Goal: Task Accomplishment & Management: Manage account settings

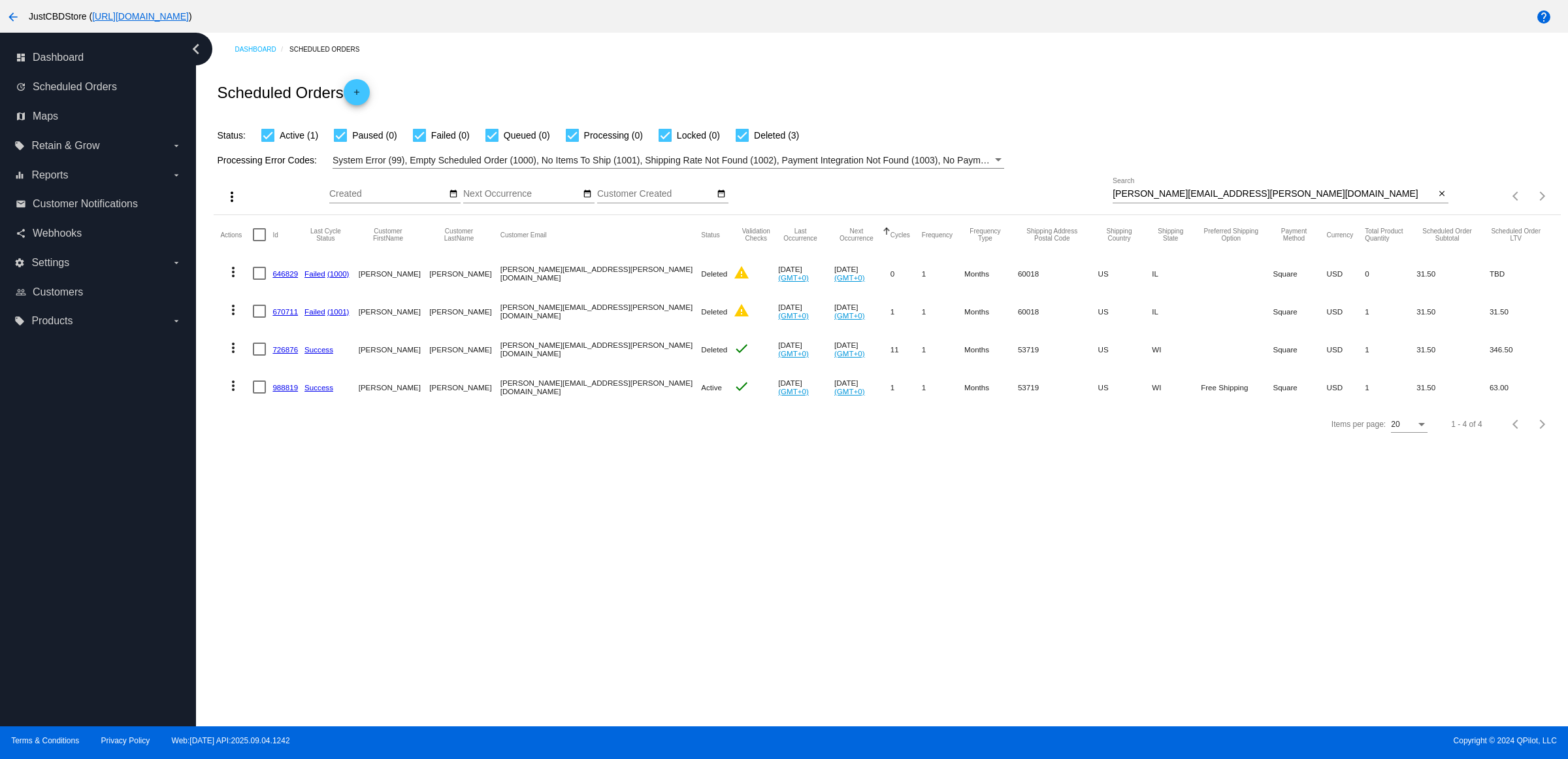
click at [1453, 210] on div "Items per page: 20 1 - 4 of 4" at bounding box center [1504, 196] width 112 height 37
click at [1438, 199] on mat-icon "close" at bounding box center [1442, 194] width 9 height 10
click at [1433, 206] on mat-icon "search" at bounding box center [1441, 196] width 16 height 20
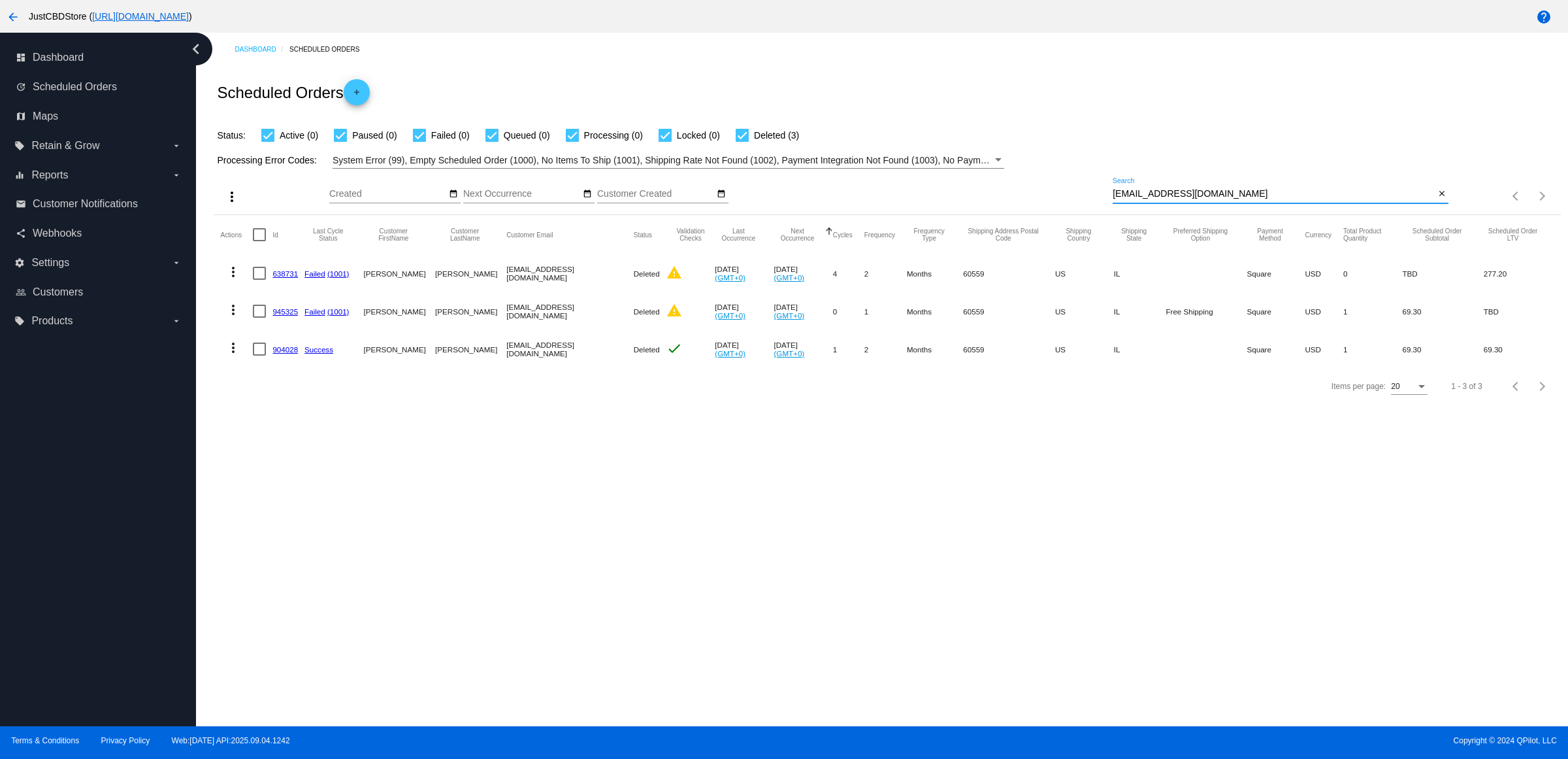
type input "[EMAIL_ADDRESS][DOMAIN_NAME]"
click at [1435, 201] on button "close" at bounding box center [1442, 194] width 14 height 14
click at [1433, 206] on mat-icon "search" at bounding box center [1441, 196] width 16 height 20
click at [1435, 199] on input "Search" at bounding box center [1280, 194] width 336 height 10
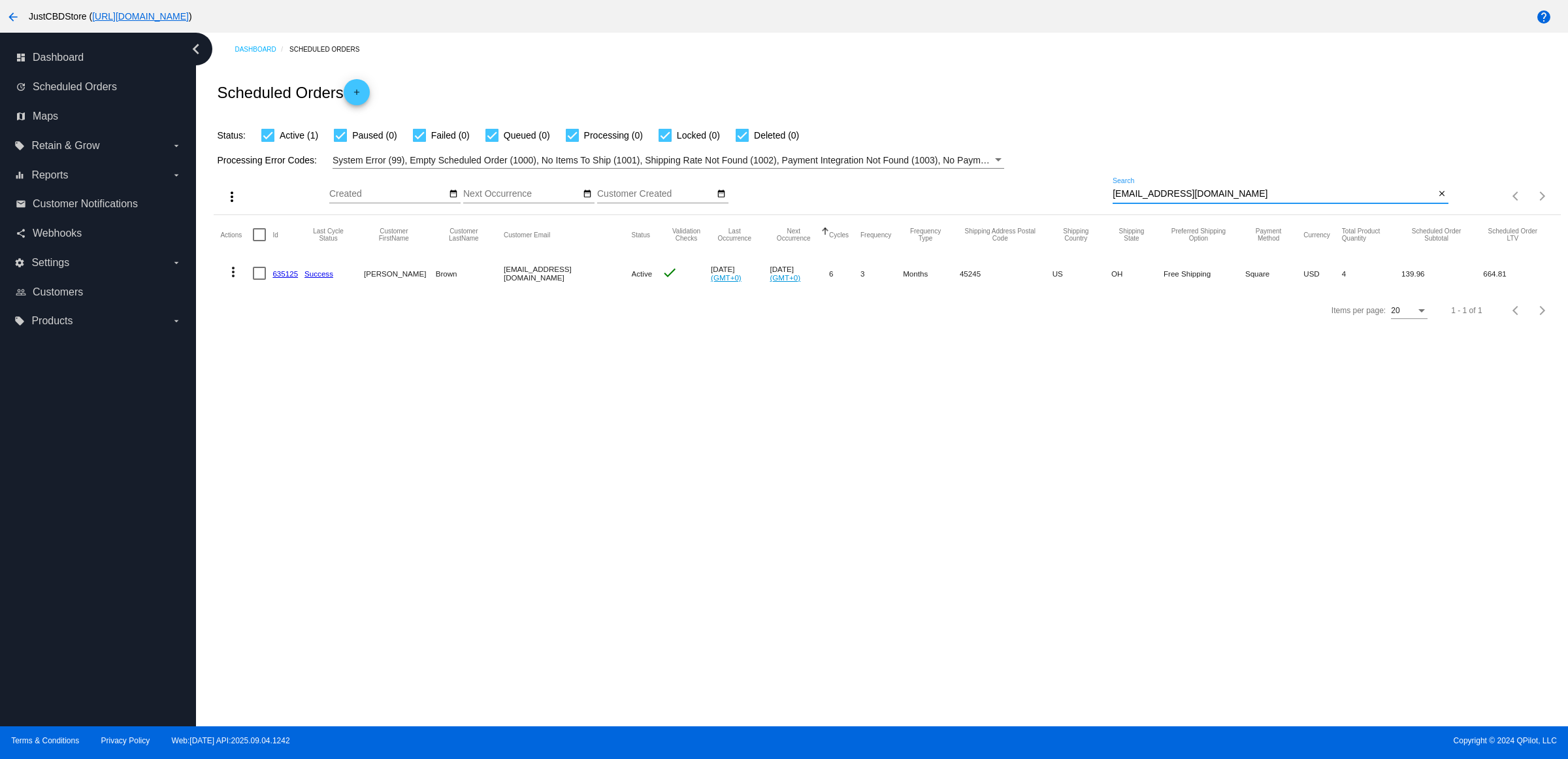
type input "[EMAIL_ADDRESS][DOMAIN_NAME]"
click at [296, 278] on link "635125" at bounding box center [285, 273] width 26 height 9
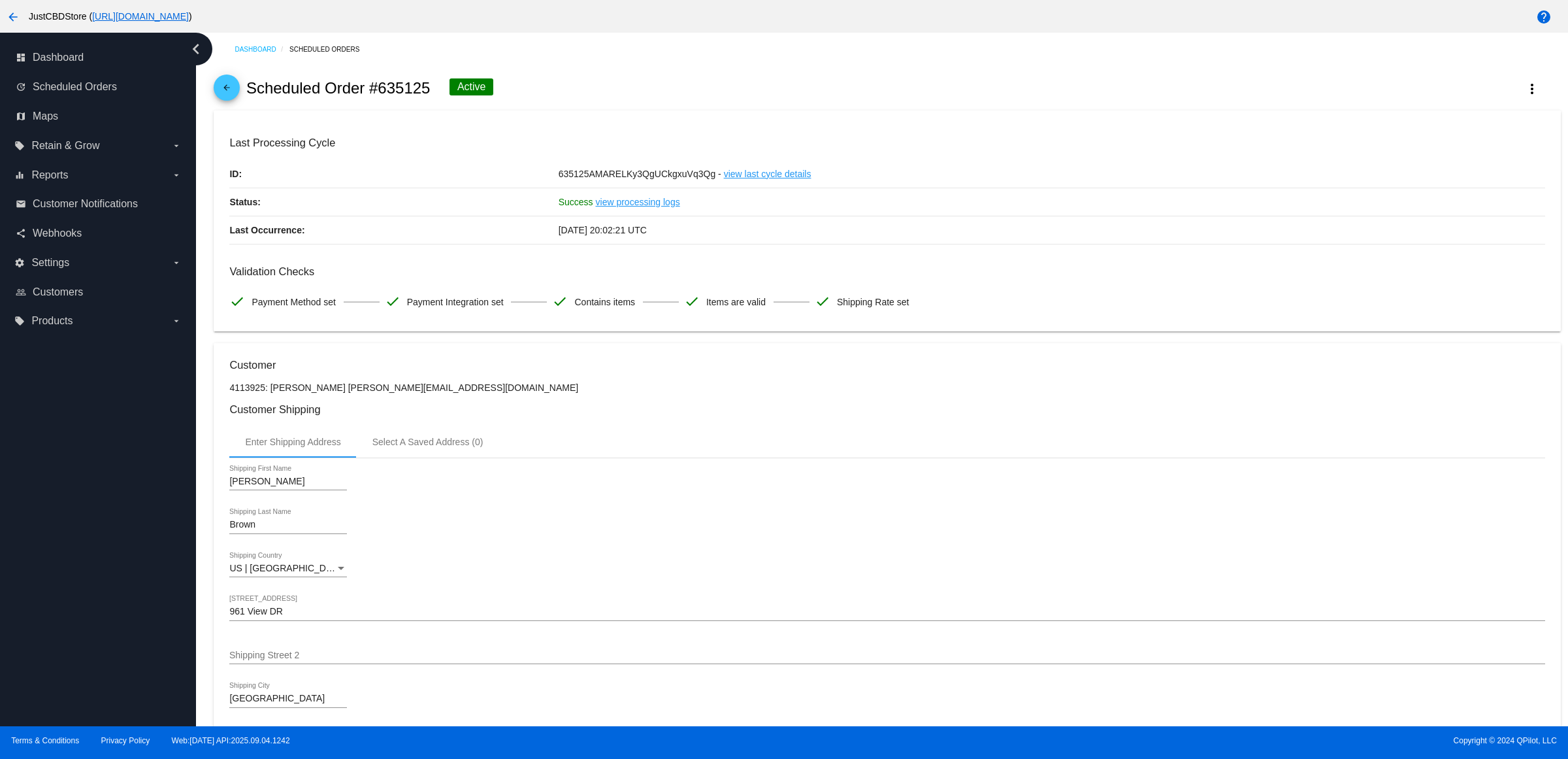
click at [933, 416] on h3 "Customer Shipping" at bounding box center [887, 409] width 1315 height 12
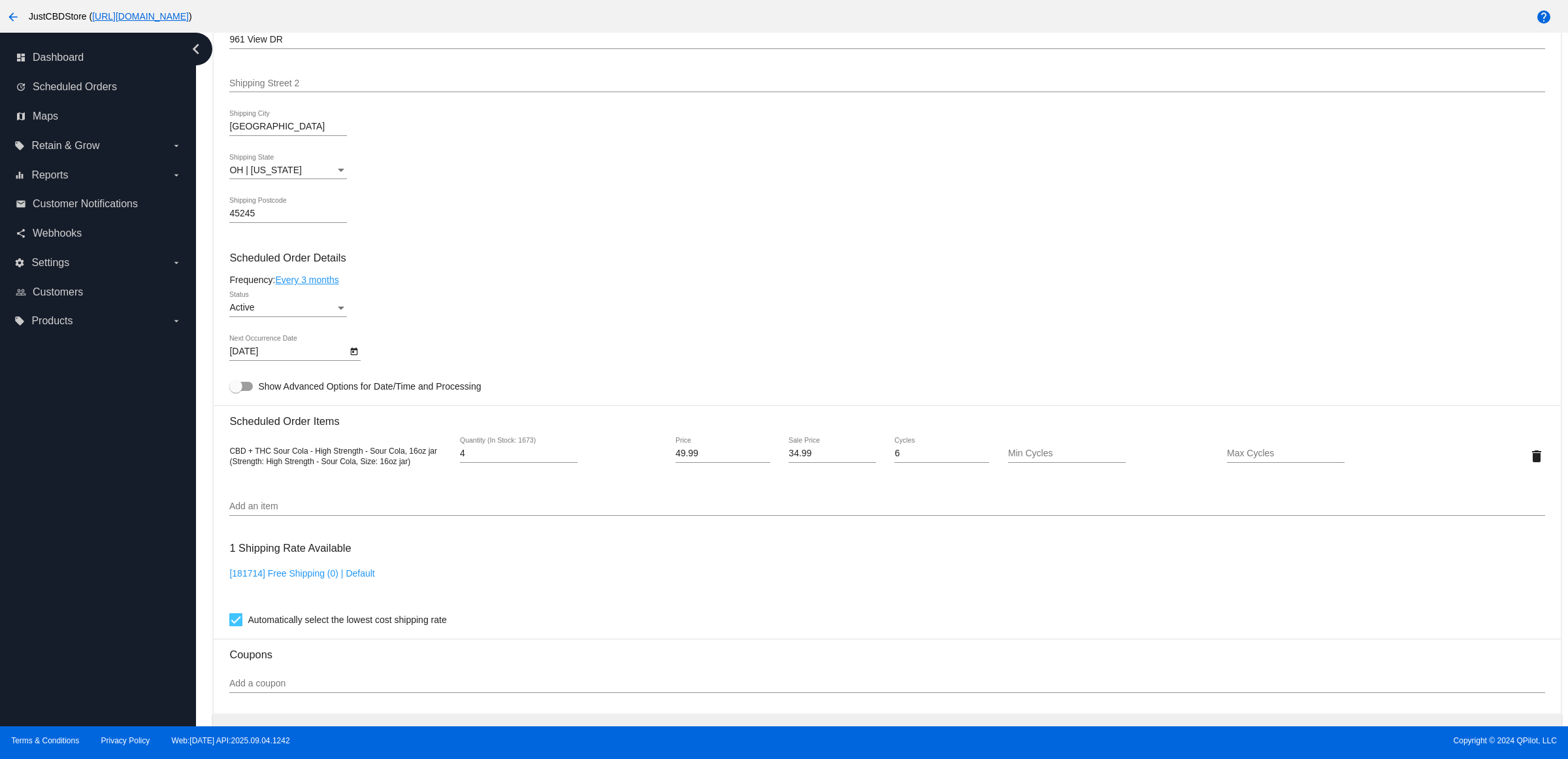
click at [1029, 285] on div "Frequency: Every 3 months" at bounding box center [887, 280] width 1315 height 10
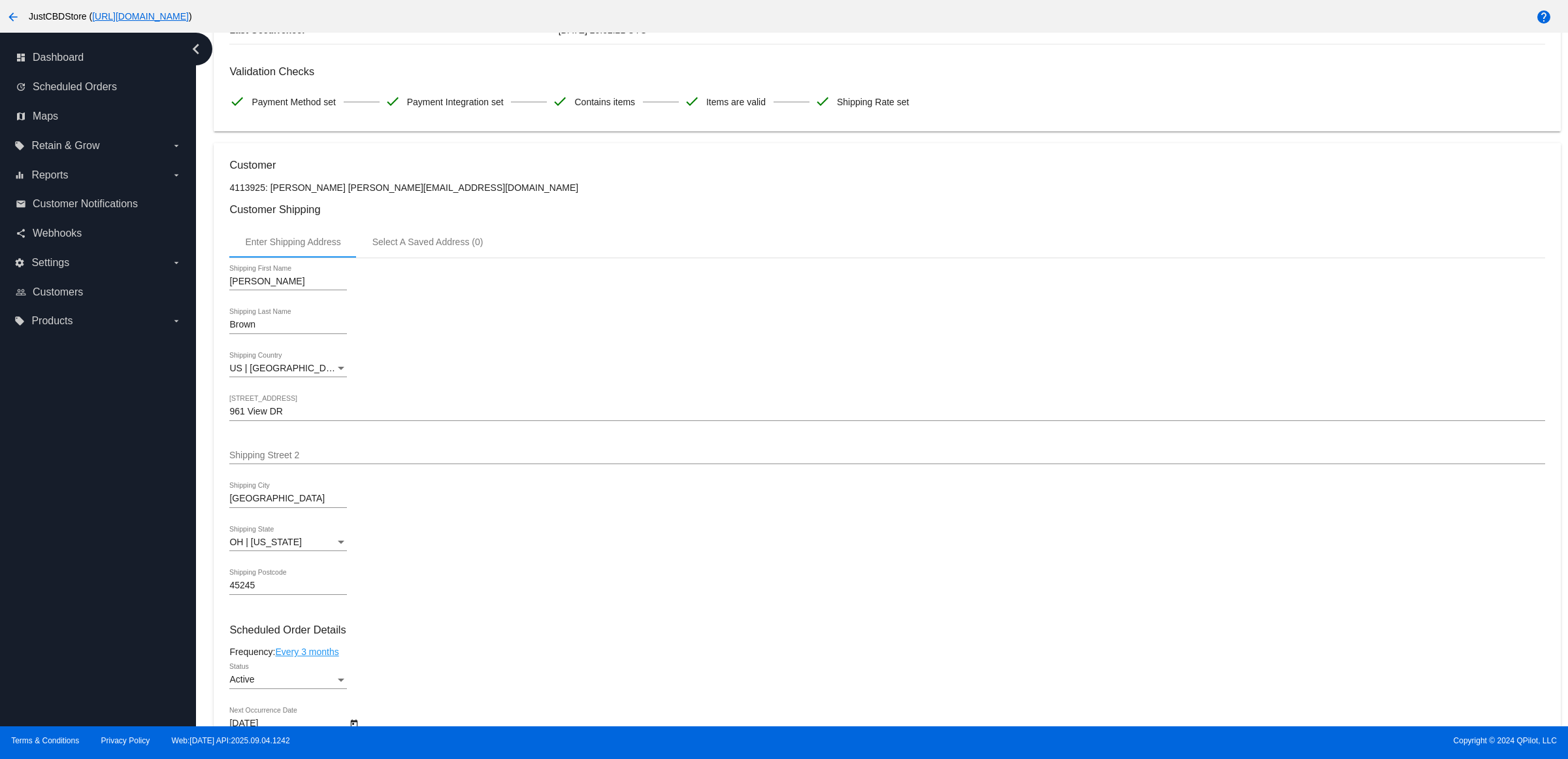
scroll to position [0, 0]
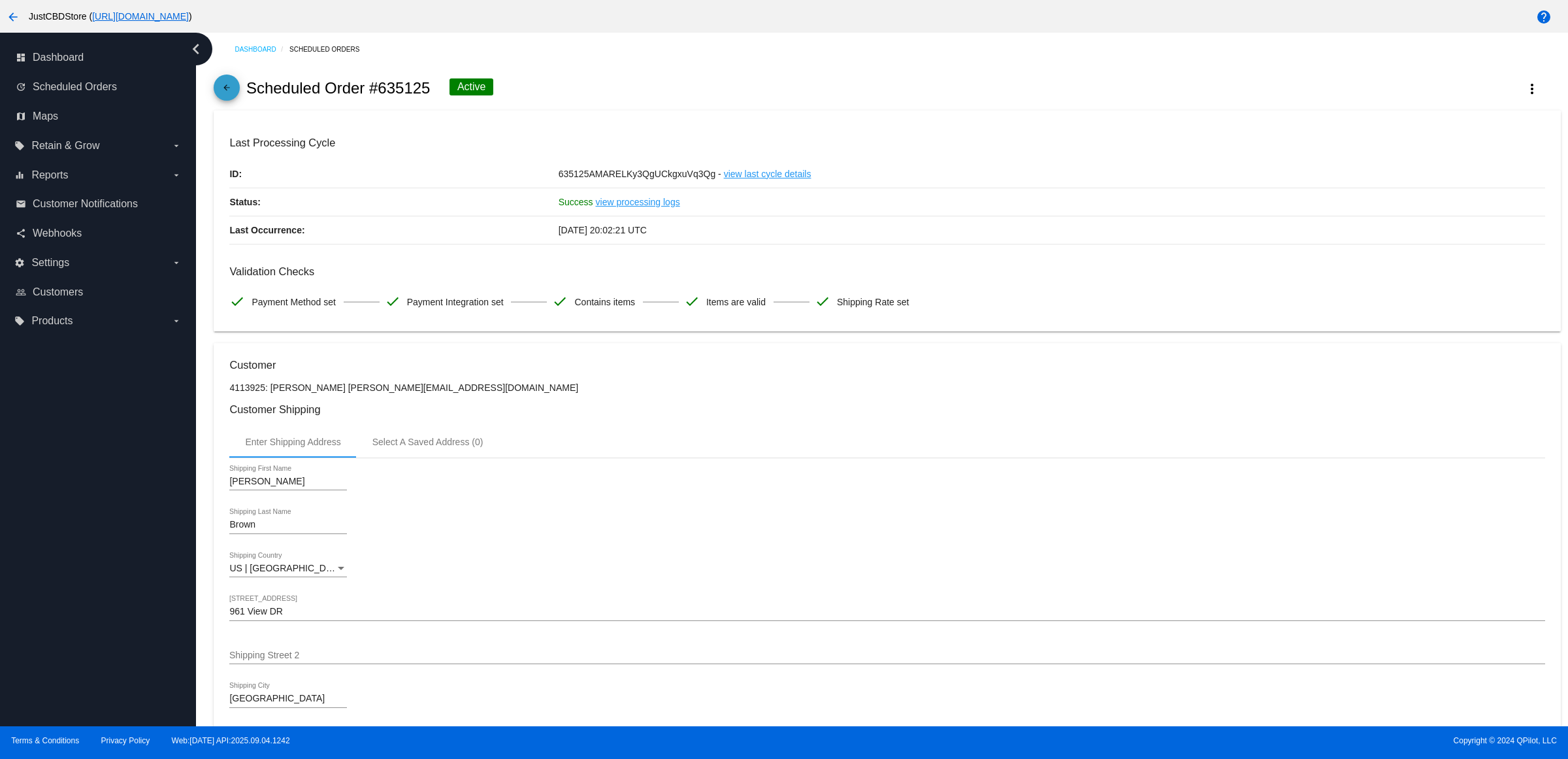
click at [231, 99] on mat-icon "arrow_back" at bounding box center [227, 91] width 16 height 16
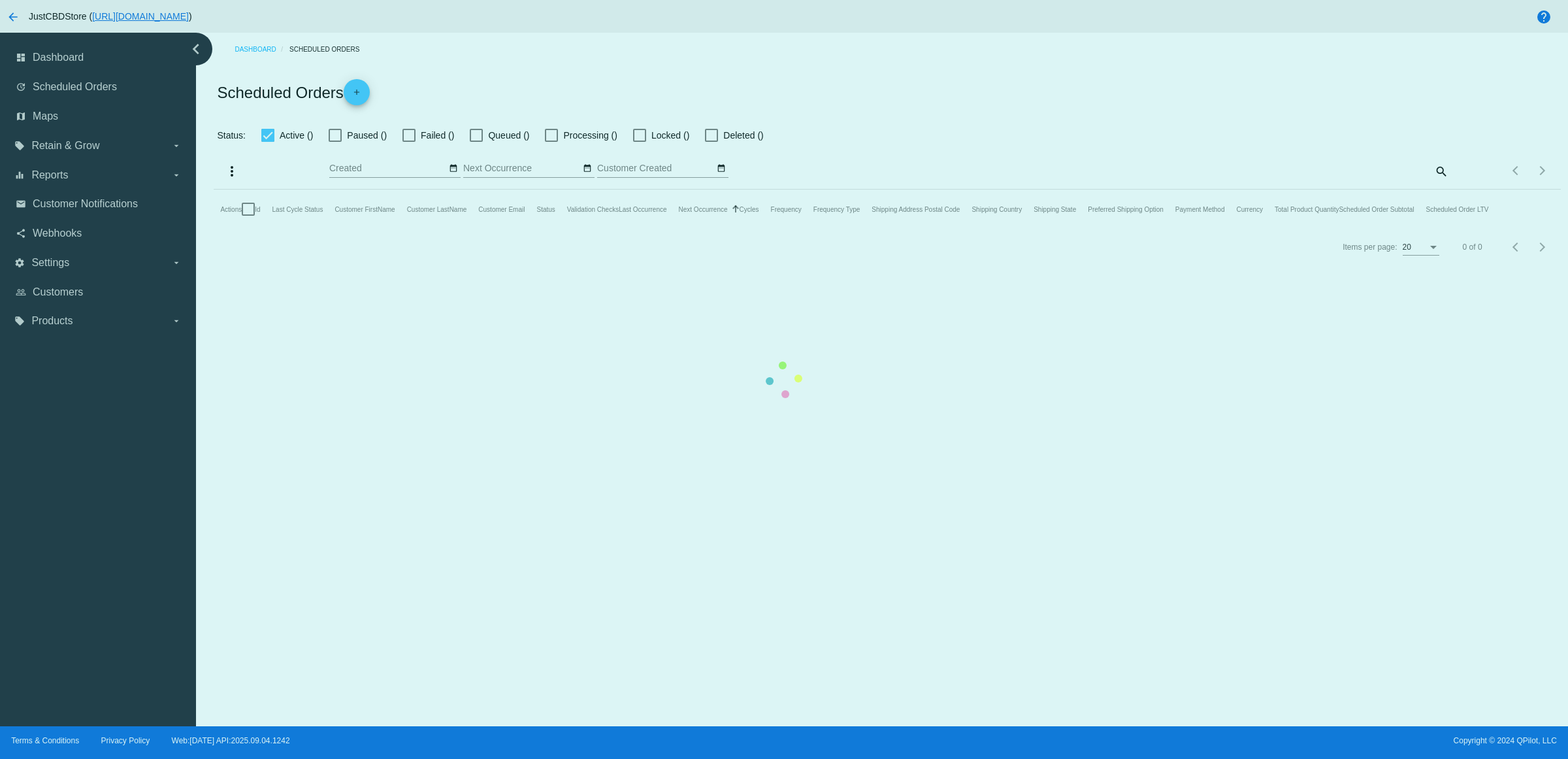
checkbox input "true"
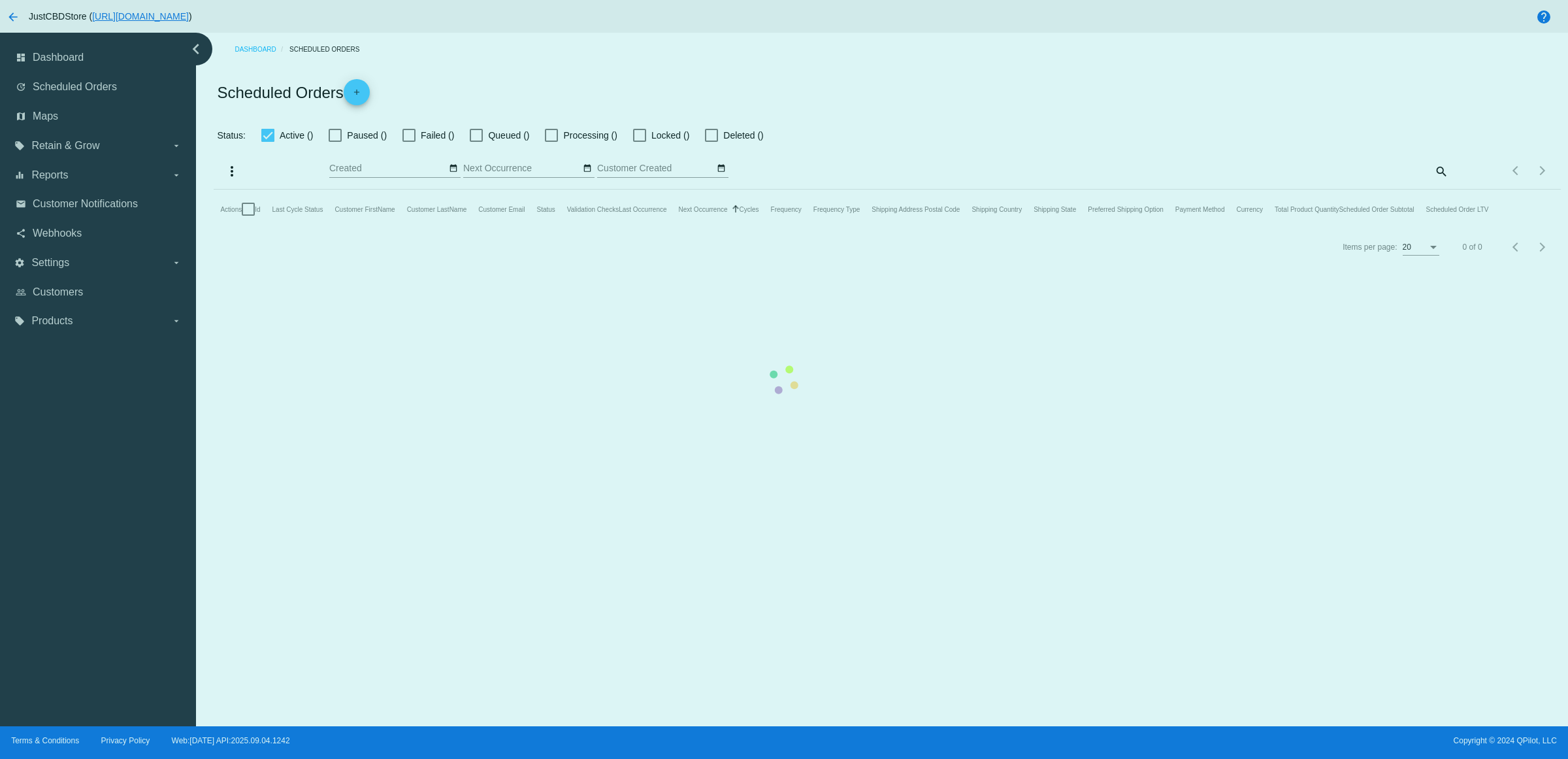
checkbox input "true"
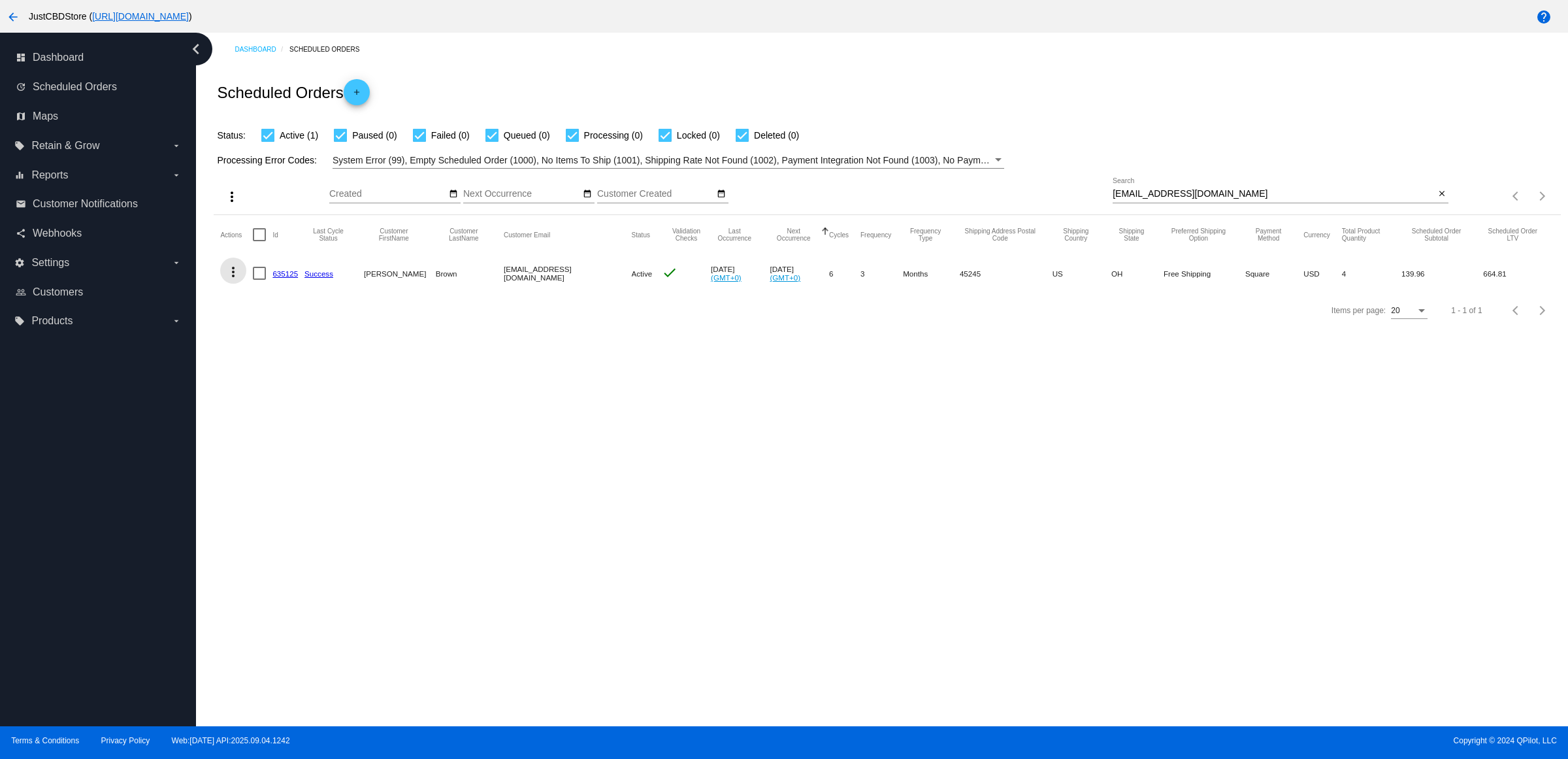
click at [239, 280] on mat-icon "more_vert" at bounding box center [233, 272] width 16 height 16
click at [305, 461] on button "delete Delete" at bounding box center [290, 454] width 130 height 31
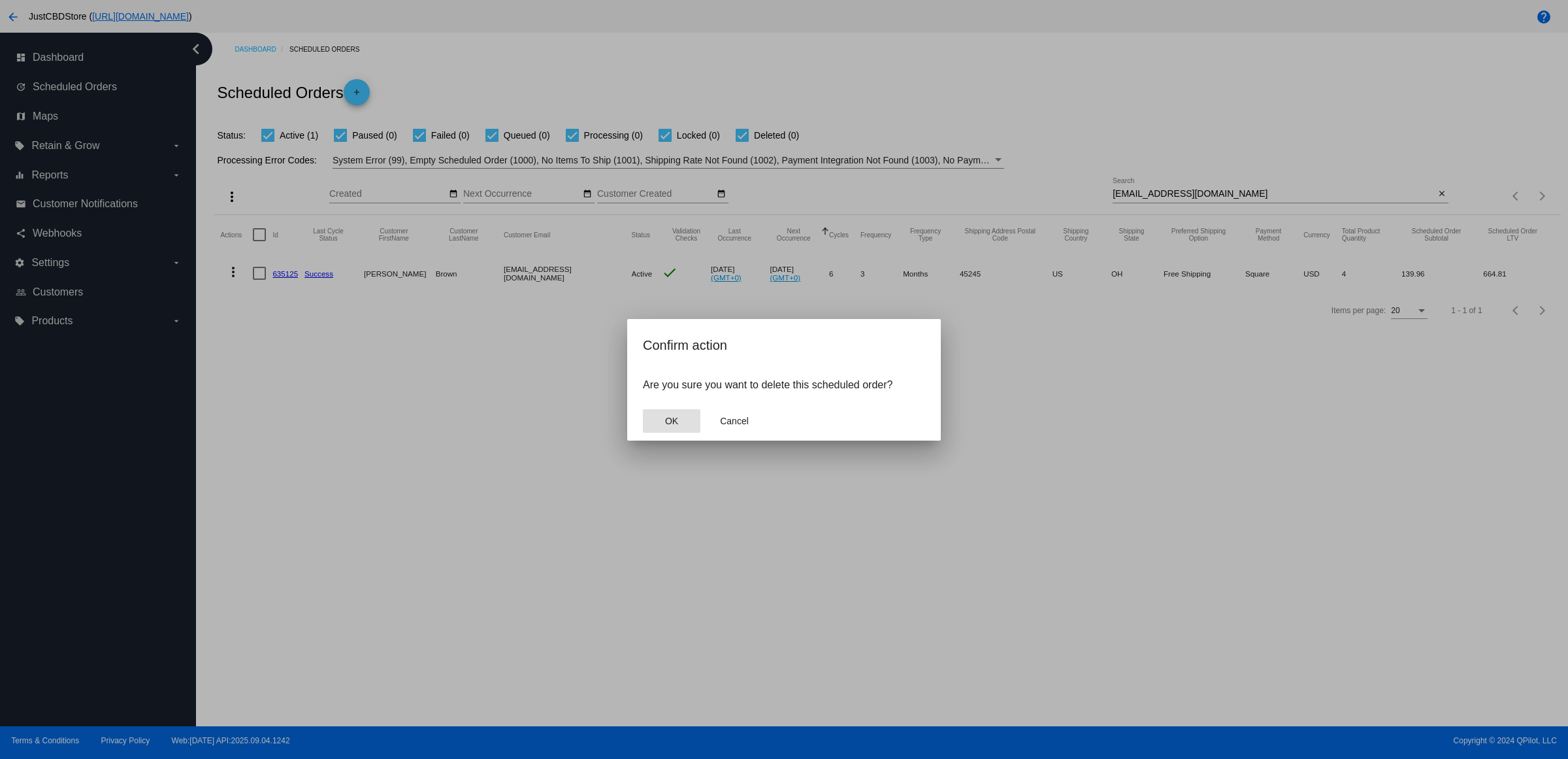
click at [686, 429] on button "OK" at bounding box center [672, 421] width 58 height 24
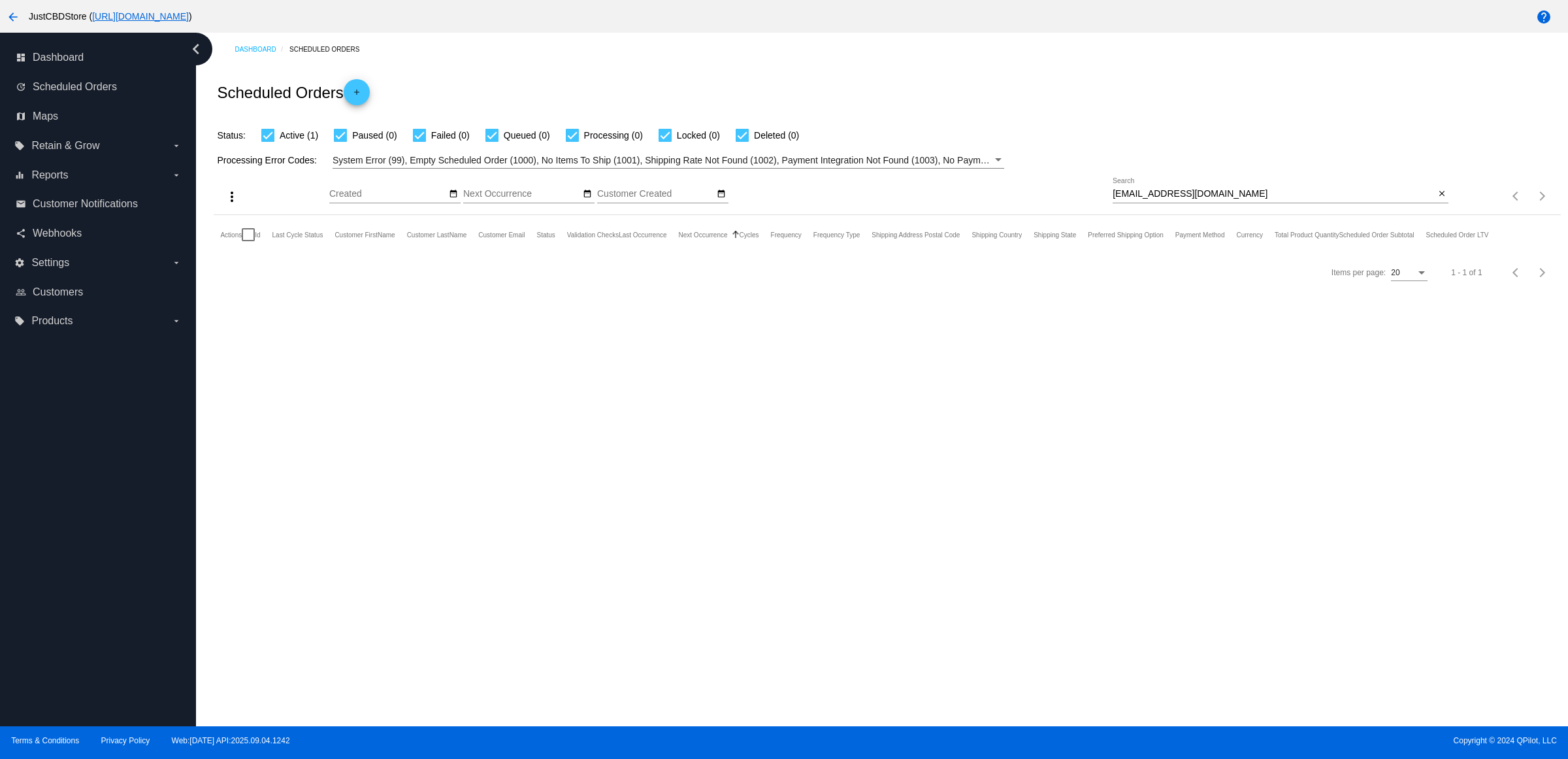
click at [1328, 115] on div "Scheduled Orders add" at bounding box center [887, 92] width 1347 height 52
click at [758, 421] on div "Dashboard Scheduled Orders Scheduled Orders add Status: Active (1) Paused (0) F…" at bounding box center [882, 380] width 1372 height 693
click at [1446, 201] on button "close" at bounding box center [1442, 194] width 14 height 14
click at [1446, 206] on mat-icon "search" at bounding box center [1441, 196] width 16 height 20
type input "[EMAIL_ADDRESS][DOMAIN_NAME]"
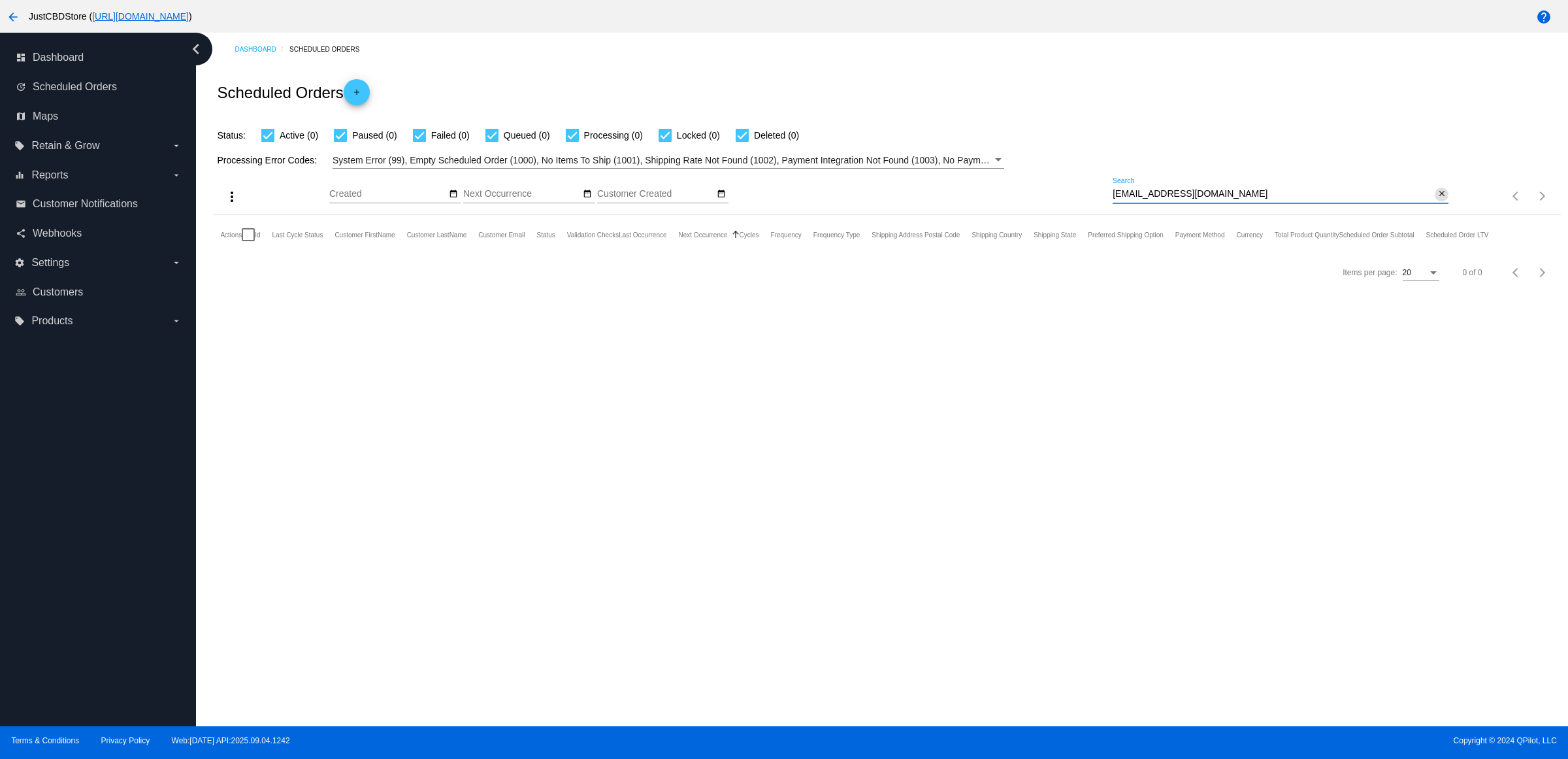
click at [1429, 199] on input "[EMAIL_ADDRESS][DOMAIN_NAME]" at bounding box center [1274, 194] width 322 height 10
click at [1442, 199] on mat-icon "close" at bounding box center [1442, 194] width 9 height 10
click at [1442, 206] on mat-icon "search" at bounding box center [1441, 196] width 16 height 20
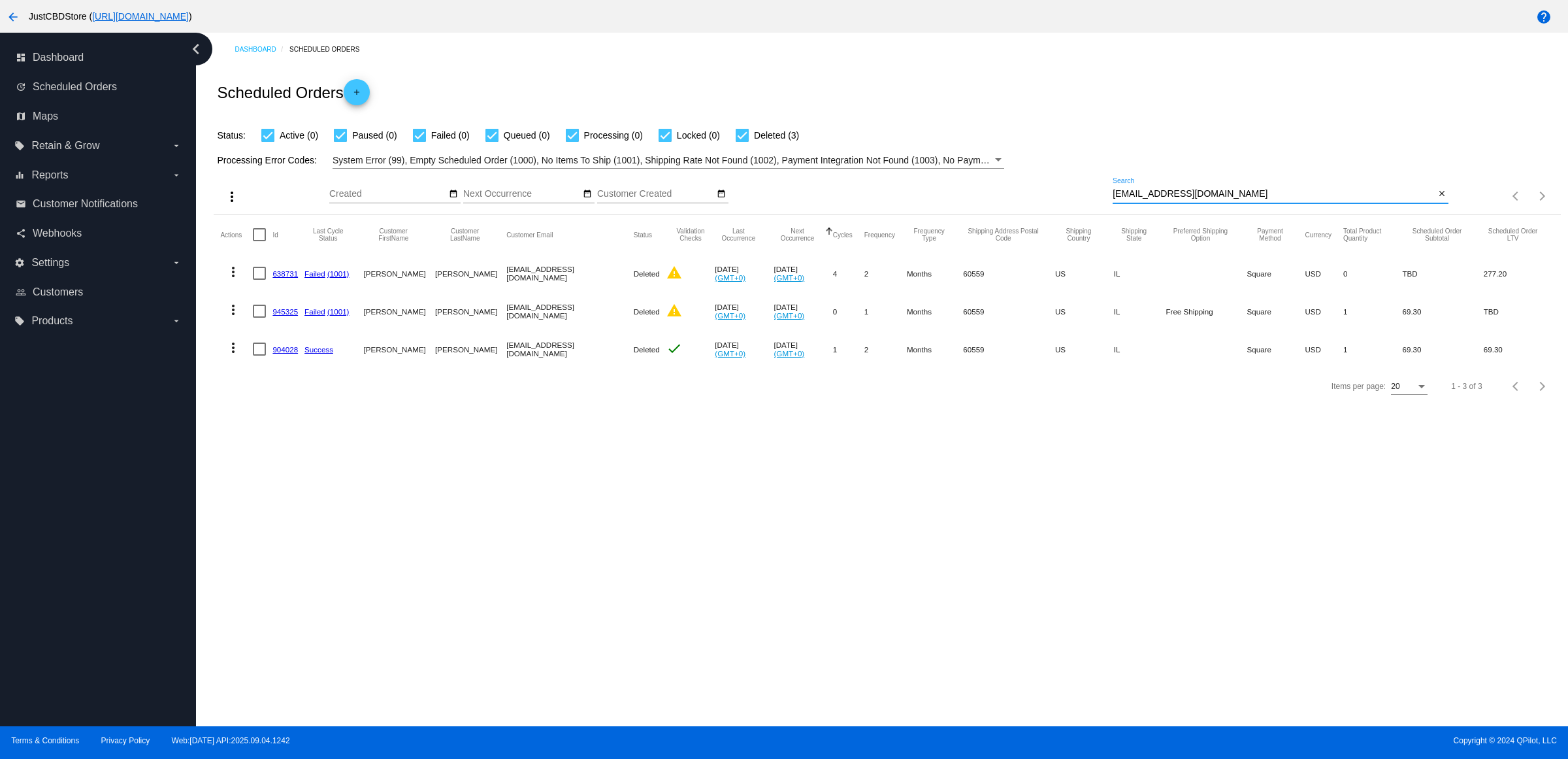
type input "[EMAIL_ADDRESS][DOMAIN_NAME]"
